Goal: Information Seeking & Learning: Learn about a topic

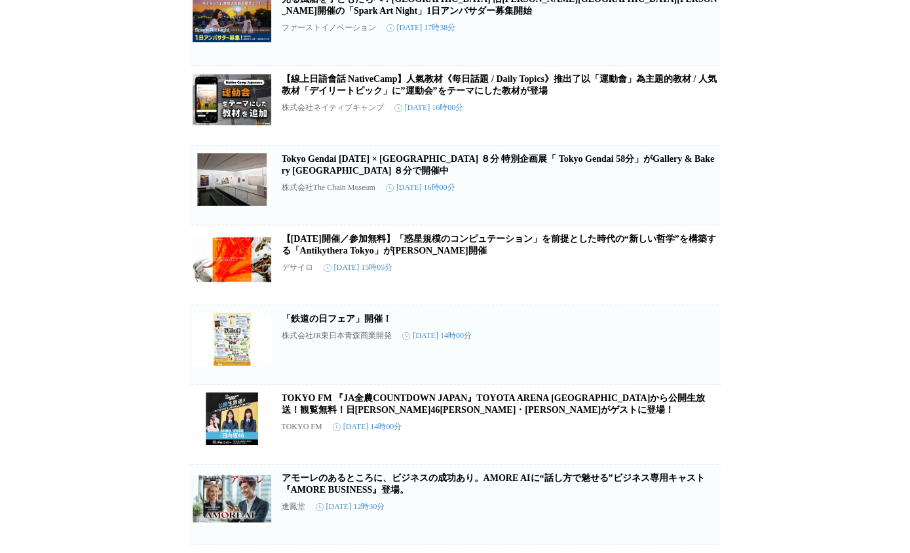
scroll to position [1277, 0]
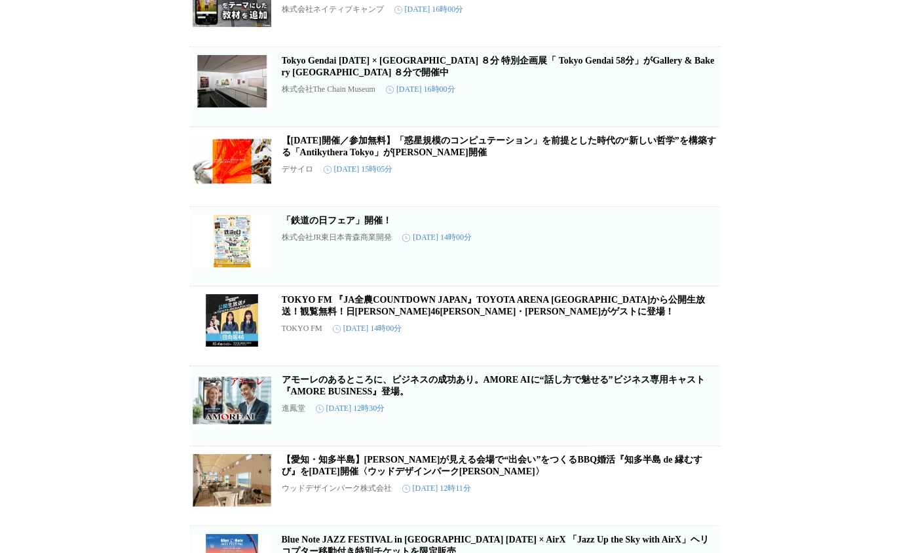
click at [352, 225] on link "「鉄道の日フェア」開催！" at bounding box center [337, 221] width 110 height 10
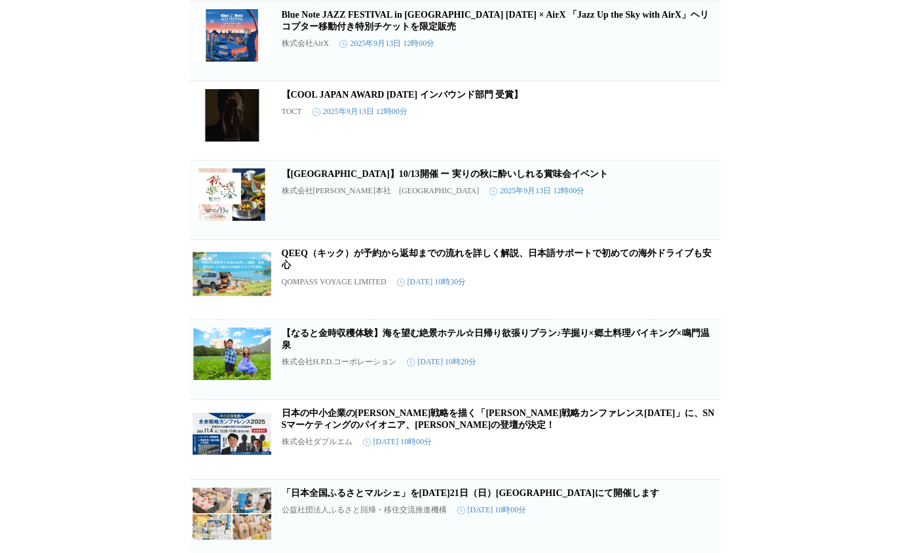
scroll to position [1867, 0]
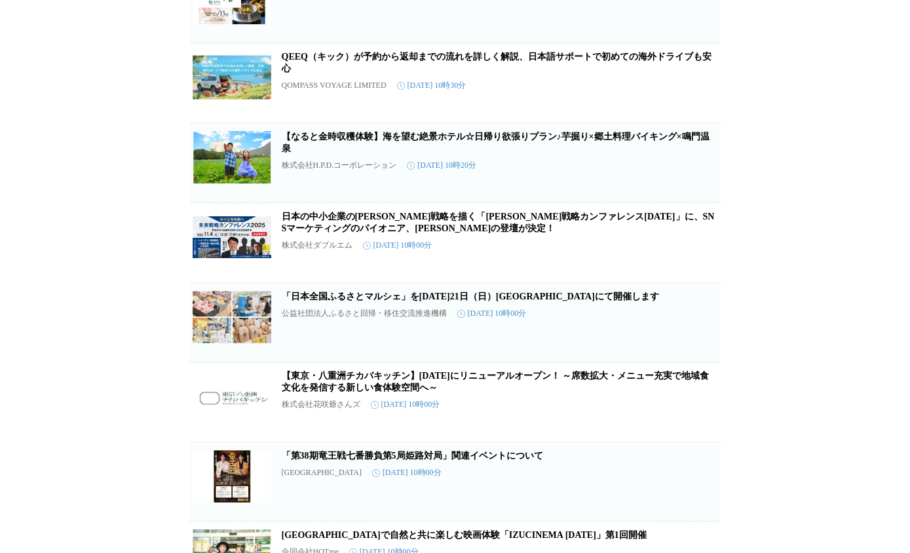
click at [668, 233] on link "日本の中小企業の[PERSON_NAME]戦略を描く「[PERSON_NAME]戦略カンファレンス[DATE]」に、SNSマーケティングのパイオニア、[PER…" at bounding box center [498, 223] width 433 height 22
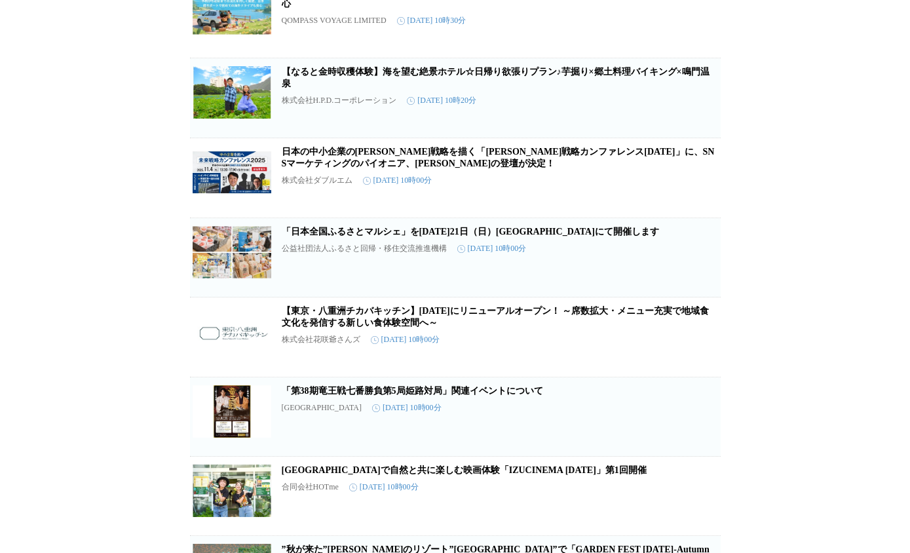
click at [651, 237] on link "「日本全国ふるさとマルシェ」を[DATE]21日（日）[GEOGRAPHIC_DATA]にて開催します" at bounding box center [470, 232] width 377 height 10
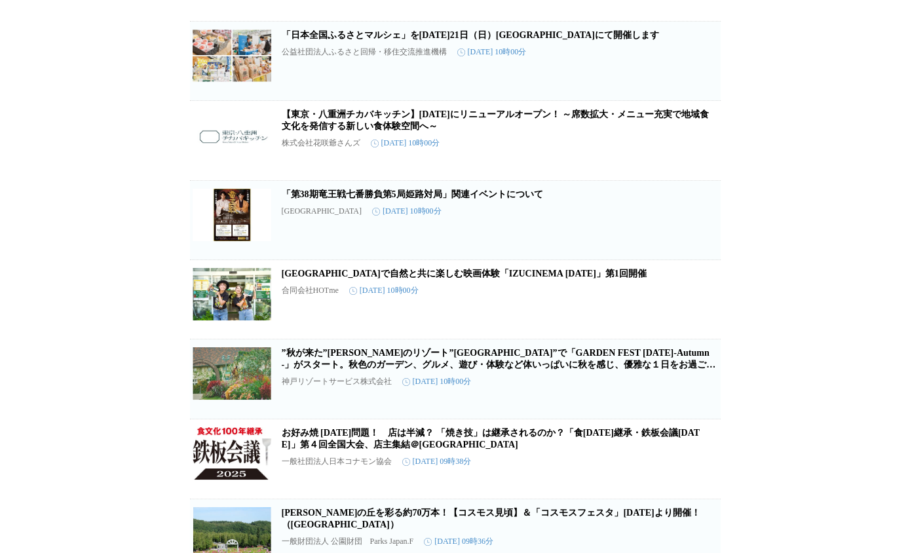
scroll to position [2522, 0]
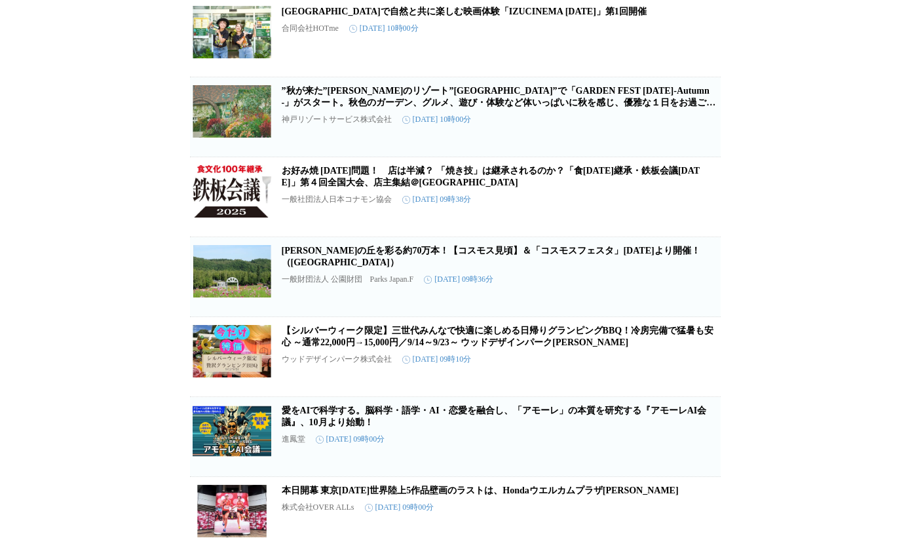
click at [655, 187] on link "お好み焼 [DATE]問題！　店は半減？ 「焼き技」は継承されるのか？「食[DATE]継承・鉄板会議[DATE]」第４回全国大会、店主集結＠[GEOGRAPH…" at bounding box center [491, 177] width 419 height 22
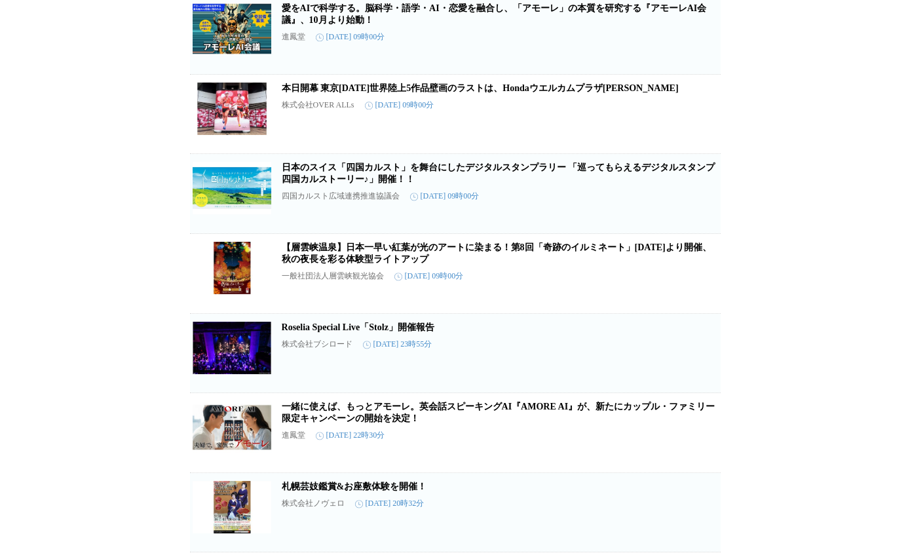
scroll to position [0, 0]
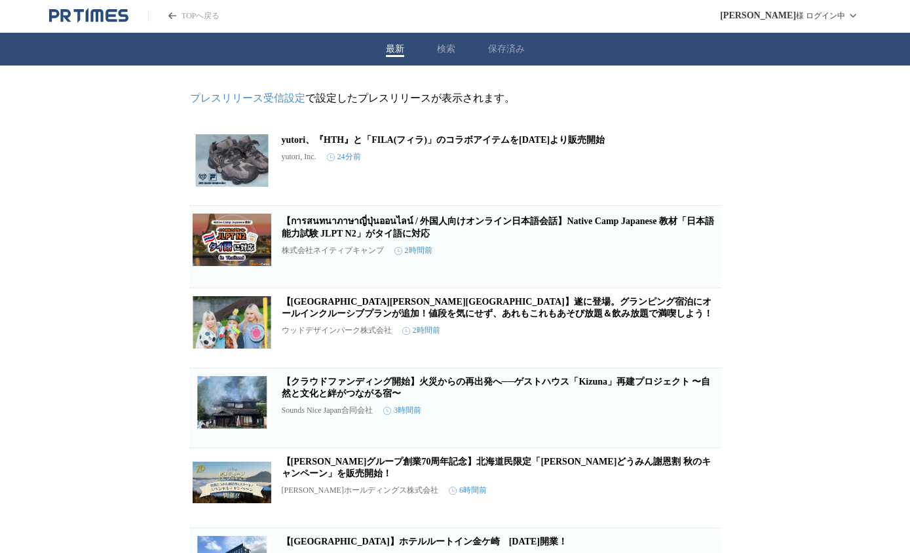
drag, startPoint x: 762, startPoint y: 392, endPoint x: 731, endPoint y: -23, distance: 415.9
click at [511, 52] on button "保存済み" at bounding box center [506, 49] width 37 height 12
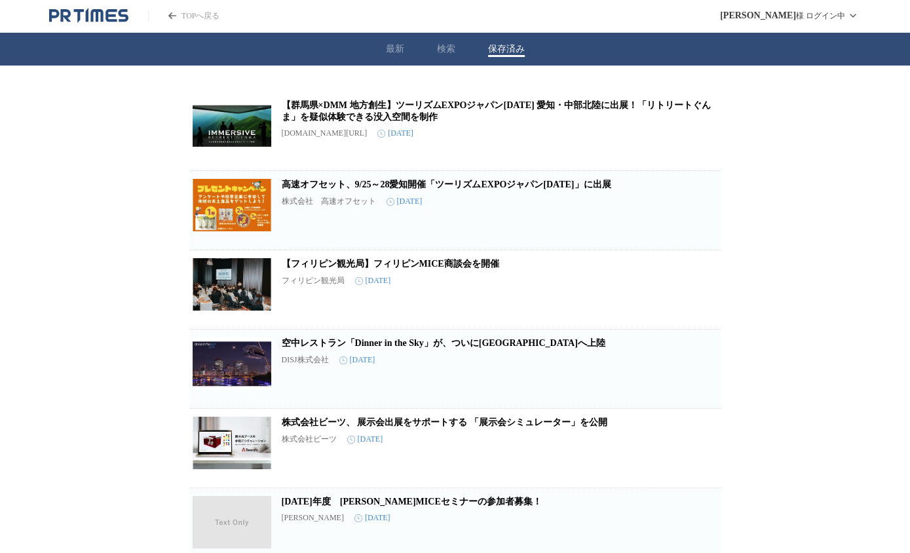
click at [696, 142] on icon "button" at bounding box center [699, 136] width 9 height 12
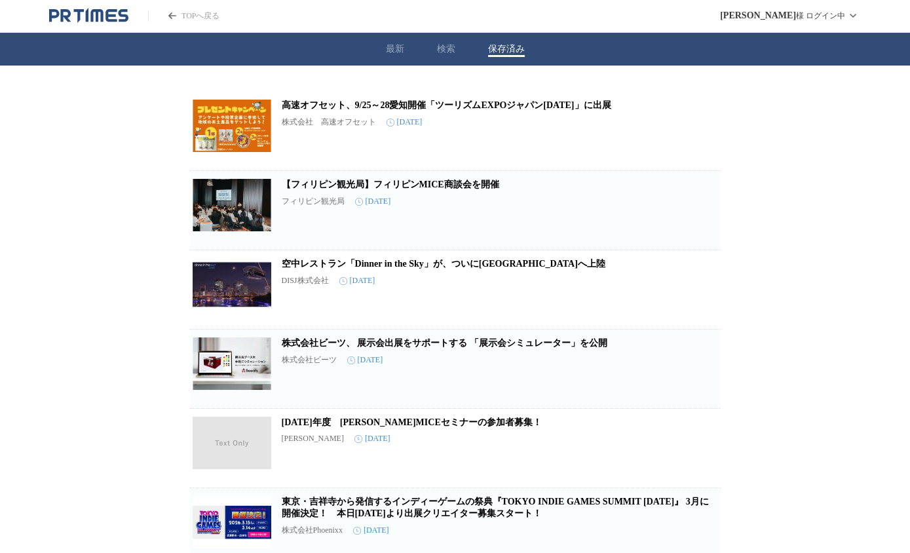
click at [697, 138] on icon "button" at bounding box center [699, 136] width 9 height 12
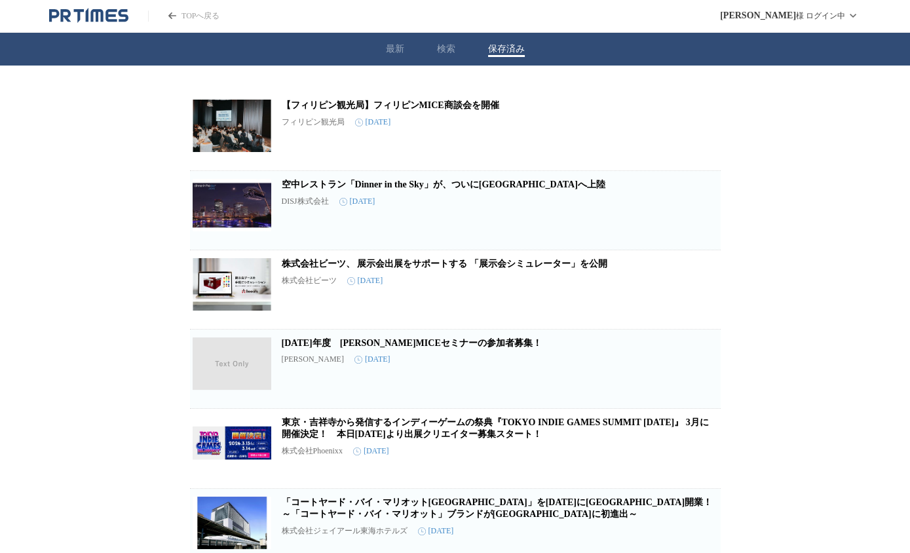
click at [701, 134] on icon "button" at bounding box center [699, 136] width 9 height 12
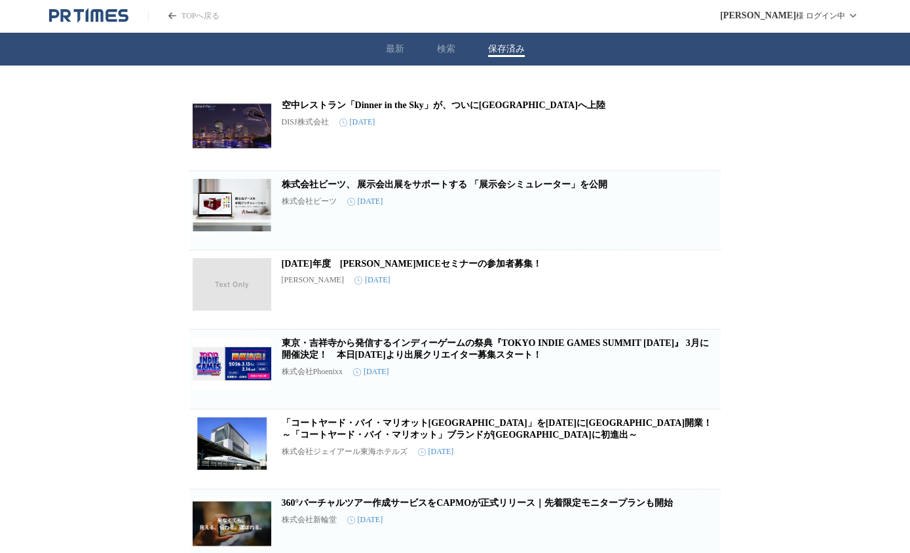
click at [688, 301] on button "保存を解除" at bounding box center [700, 308] width 42 height 42
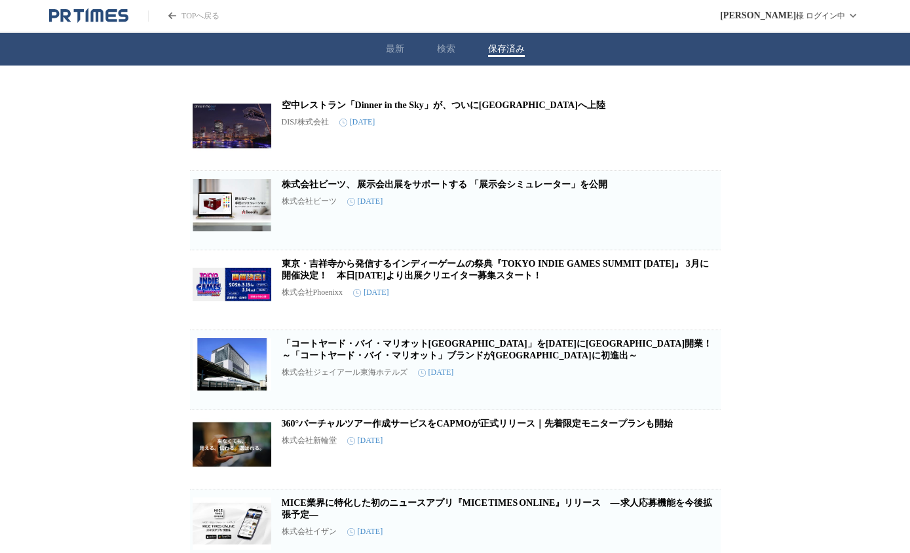
drag, startPoint x: 541, startPoint y: 181, endPoint x: 517, endPoint y: 188, distance: 24.7
click at [517, 188] on link "株式会社ビーツ、 展示会出展をサポートする 「展示会シミュレーター」を公開" at bounding box center [445, 185] width 326 height 10
click at [126, 187] on div "空中レストラン「Dinner in the Sky」が、ついに大阪へ上陸 DISJ株式会社 [DATE] 保存を解除 株式会社ビーツ、 展示会出展をサポートす…" at bounding box center [455, 557] width 910 height 983
click at [351, 108] on link "空中レストラン「Dinner in the Sky」が、ついに[GEOGRAPHIC_DATA]へ上陸" at bounding box center [444, 105] width 324 height 10
click at [121, 157] on div "空中レストラン「Dinner in the Sky」が、ついに大阪へ上陸 DISJ株式会社 [DATE] 保存を解除 株式会社ビーツ、 展示会出展をサポートす…" at bounding box center [455, 557] width 910 height 983
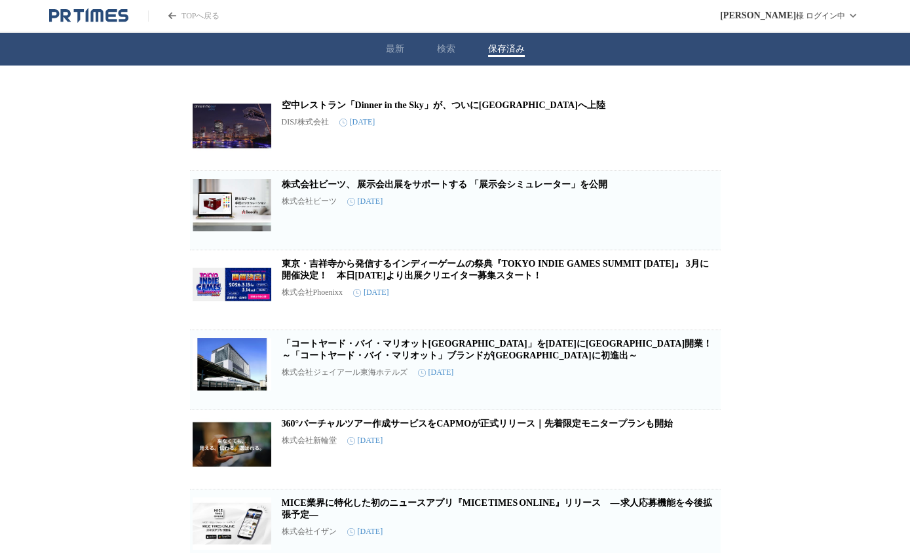
click at [434, 46] on div "最新 検索 保存済み" at bounding box center [455, 49] width 910 height 33
click at [437, 45] on div "最新 検索 保存済み" at bounding box center [455, 49] width 910 height 33
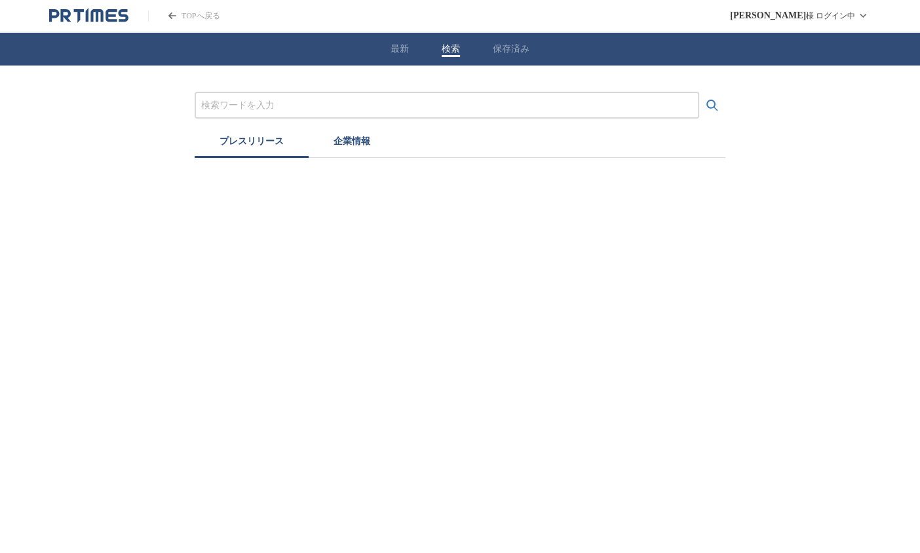
click at [406, 103] on input "プレスリリースおよび企業を検索する" at bounding box center [446, 105] width 491 height 14
type input "[DEMOGRAPHIC_DATA]EXPO"
click at [699, 92] on button "検索する" at bounding box center [712, 105] width 26 height 26
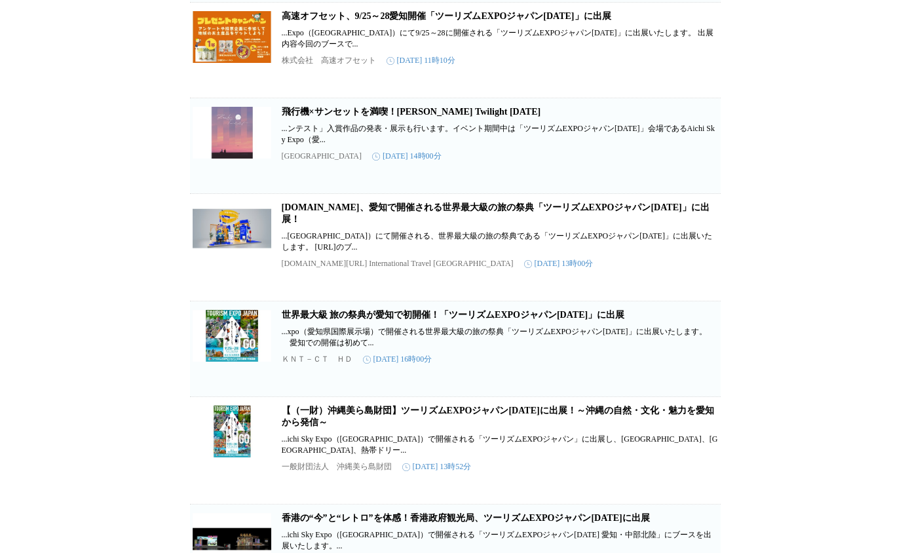
scroll to position [459, 0]
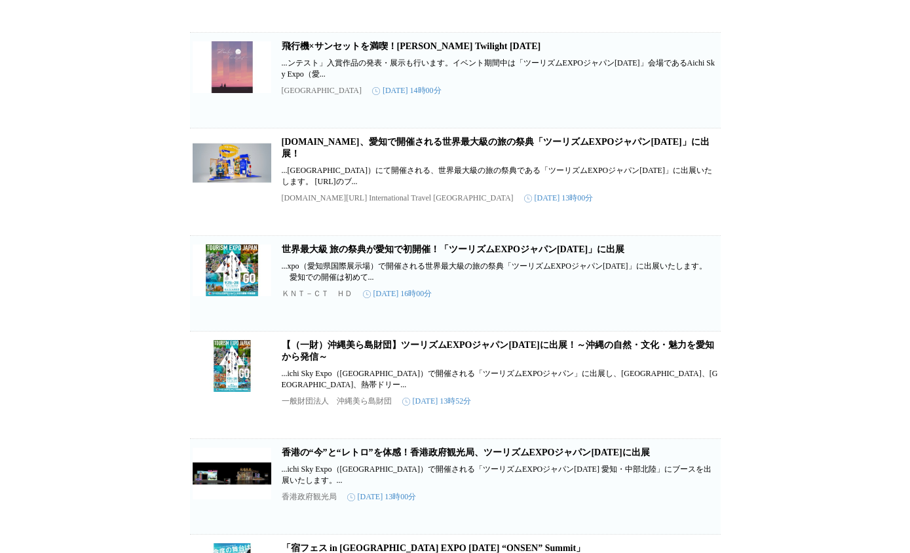
click at [377, 254] on link "世界最大級 旅の祭典が愛知で初開催！「ツーリズムEXPOジャパン[DATE]」に出展" at bounding box center [453, 249] width 343 height 10
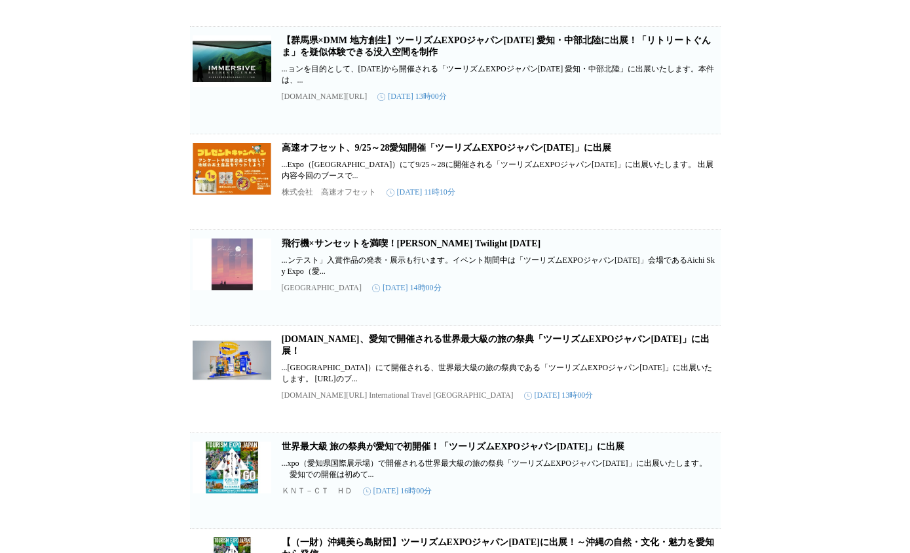
scroll to position [0, 0]
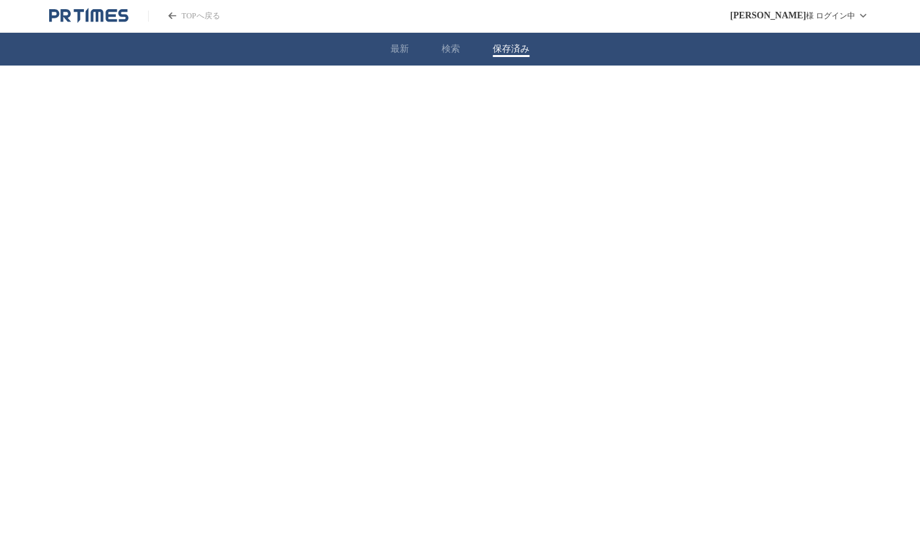
click at [521, 54] on button "保存済み" at bounding box center [511, 49] width 37 height 12
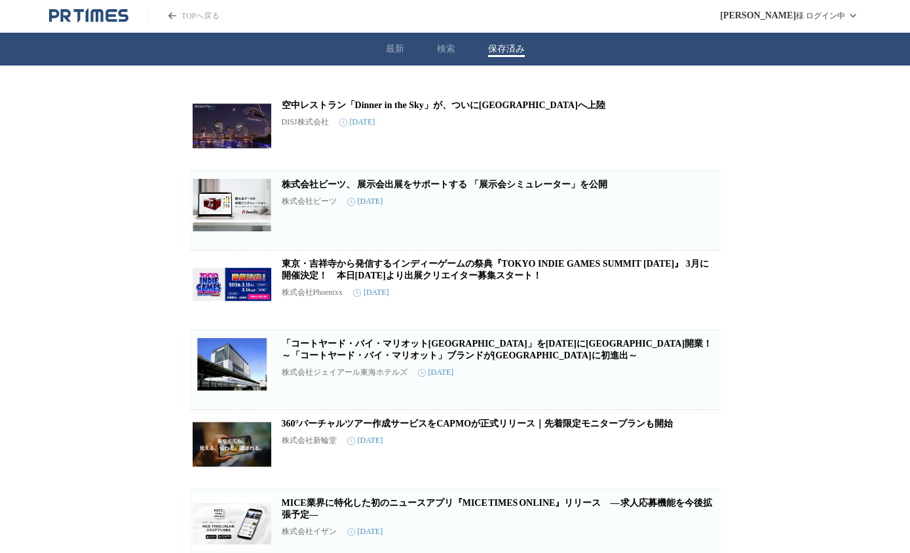
click at [442, 59] on div "最新 検索 保存済み" at bounding box center [455, 49] width 910 height 33
click at [438, 53] on div "最新 検索 保存済み" at bounding box center [455, 49] width 910 height 33
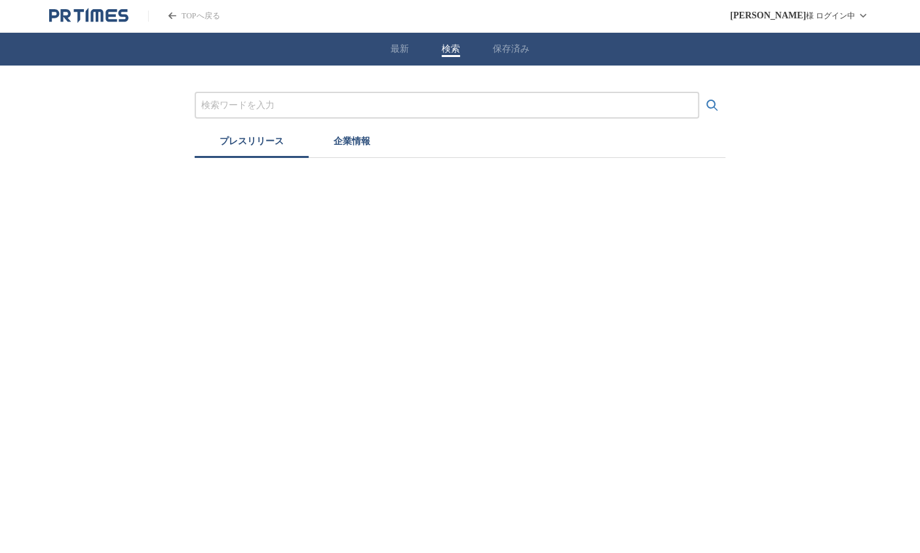
click at [374, 99] on input "プレスリリースおよび企業を検索する" at bounding box center [446, 105] width 491 height 14
type input "MICE"
click at [699, 92] on button "検索する" at bounding box center [712, 105] width 26 height 26
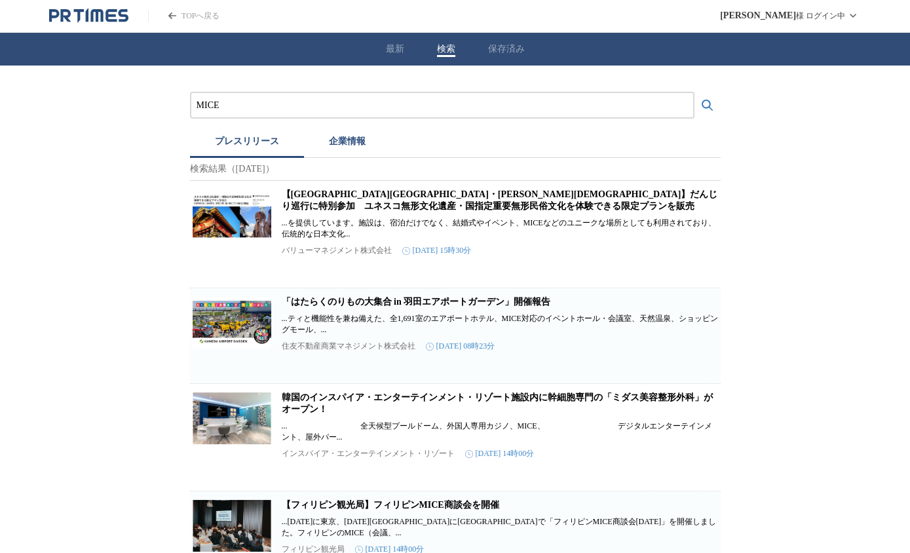
click at [202, 329] on img at bounding box center [232, 322] width 79 height 52
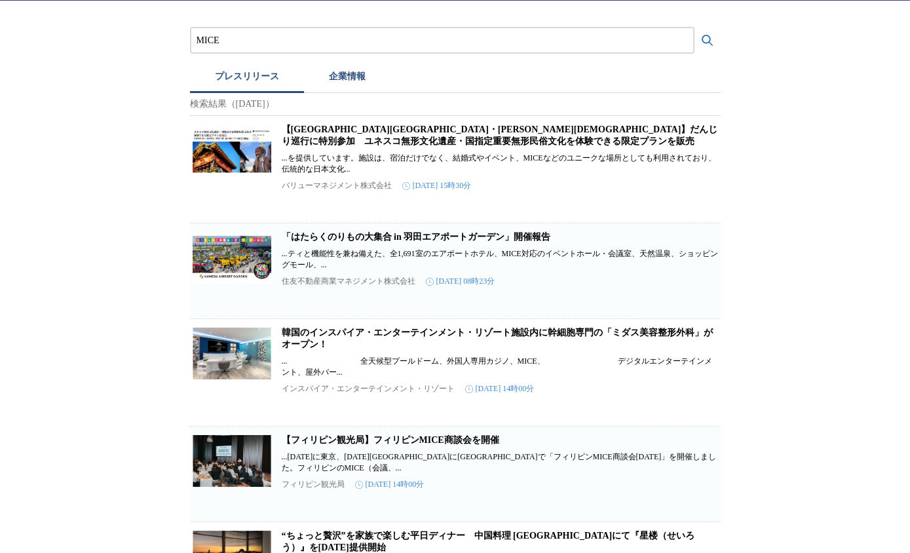
scroll to position [261, 0]
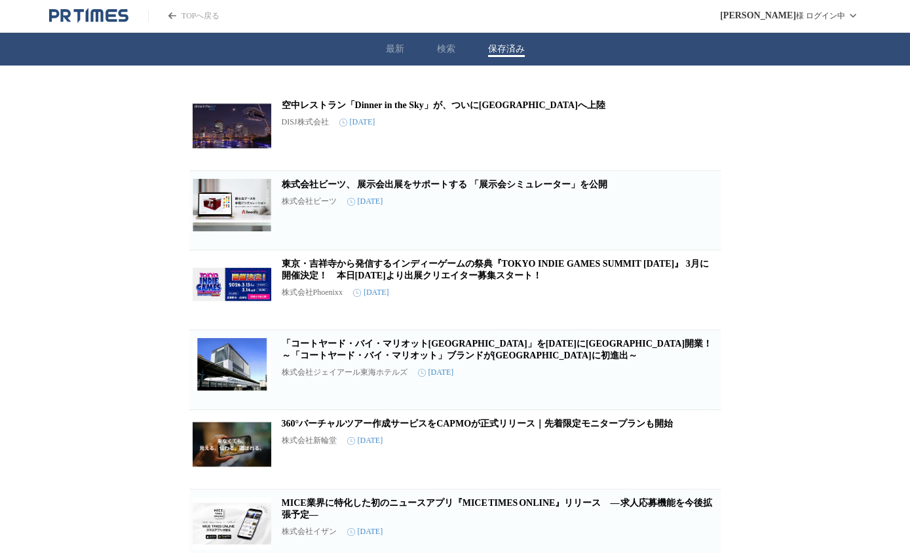
click at [698, 221] on icon "button" at bounding box center [700, 216] width 16 height 16
